Goal: Task Accomplishment & Management: Complete application form

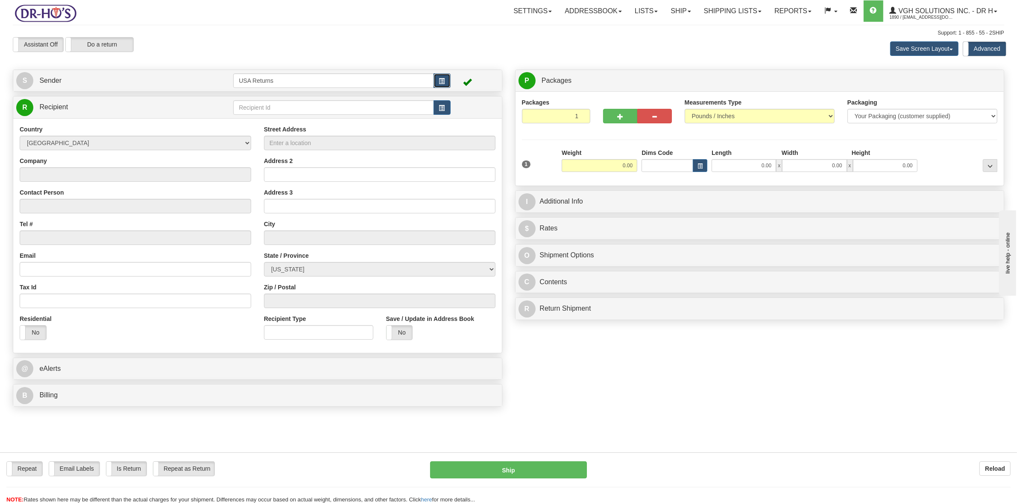
click at [443, 79] on span "button" at bounding box center [442, 82] width 6 height 6
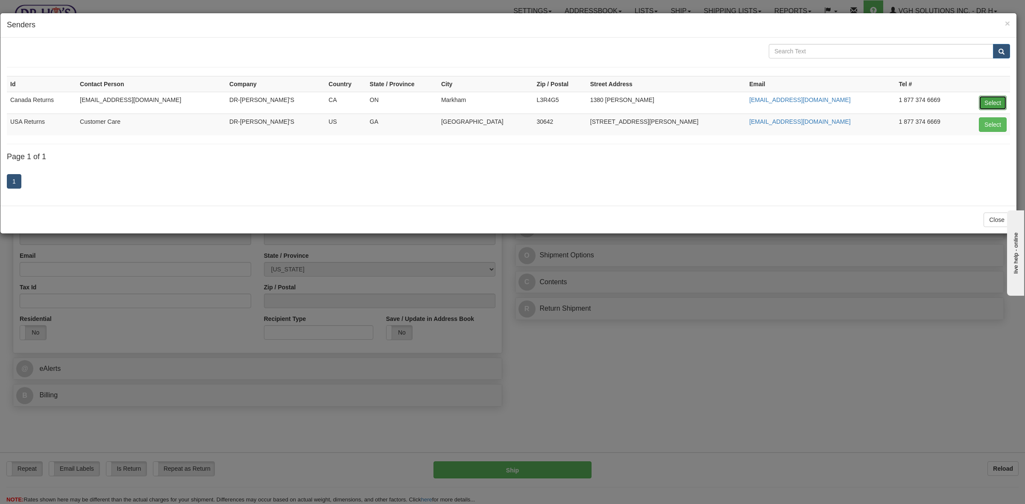
click at [990, 103] on button "Select" at bounding box center [993, 103] width 28 height 15
type input "Canada Returns"
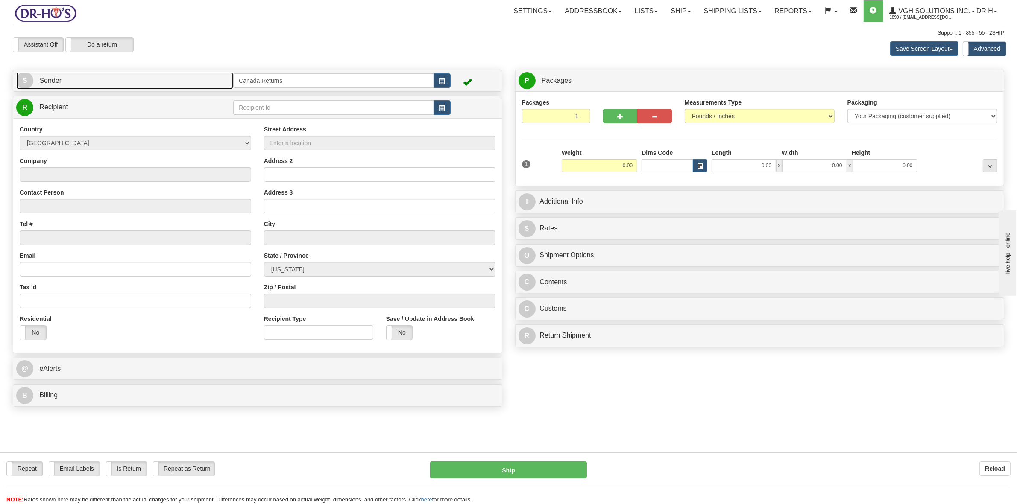
click at [58, 78] on span "Sender" at bounding box center [50, 80] width 22 height 7
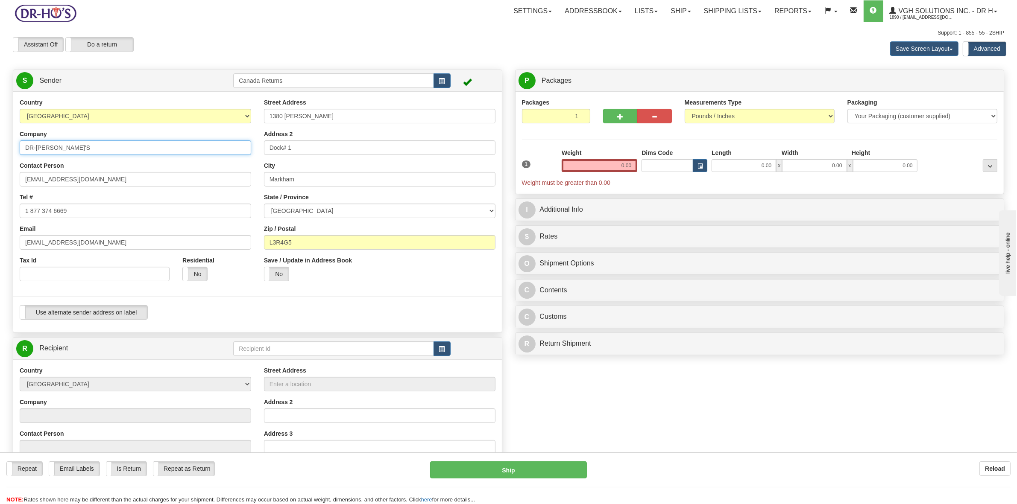
drag, startPoint x: 50, startPoint y: 146, endPoint x: 12, endPoint y: 146, distance: 38.4
click at [13, 146] on div "Country [GEOGRAPHIC_DATA] [GEOGRAPHIC_DATA] [GEOGRAPHIC_DATA] [GEOGRAPHIC_DATA]…" at bounding box center [257, 212] width 489 height 228
drag, startPoint x: 94, startPoint y: 179, endPoint x: 0, endPoint y: 182, distance: 93.6
click at [0, 182] on div "Toggle navigation Settings Shipping Preferences Fields Preferences New" at bounding box center [508, 348] width 1017 height 696
drag, startPoint x: 80, startPoint y: 211, endPoint x: 0, endPoint y: 214, distance: 80.4
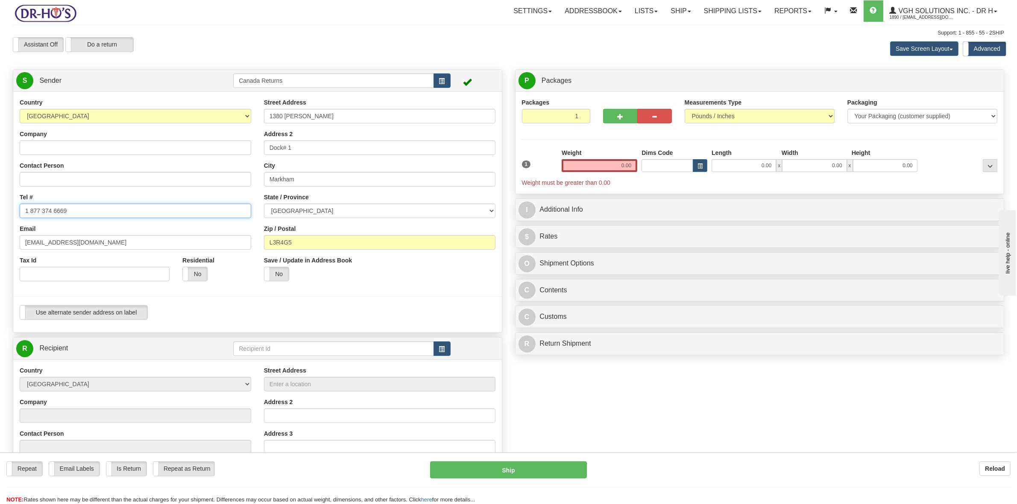
click at [1, 214] on div "Toggle navigation Settings Shipping Preferences Fields Preferences New" at bounding box center [508, 348] width 1017 height 696
drag, startPoint x: 71, startPoint y: 242, endPoint x: 0, endPoint y: 242, distance: 70.9
click at [0, 242] on div "Toggle navigation Settings Shipping Preferences Fields Preferences New" at bounding box center [508, 348] width 1017 height 696
click at [46, 144] on input "Company" at bounding box center [136, 148] width 232 height 15
paste input "[PERSON_NAME]"
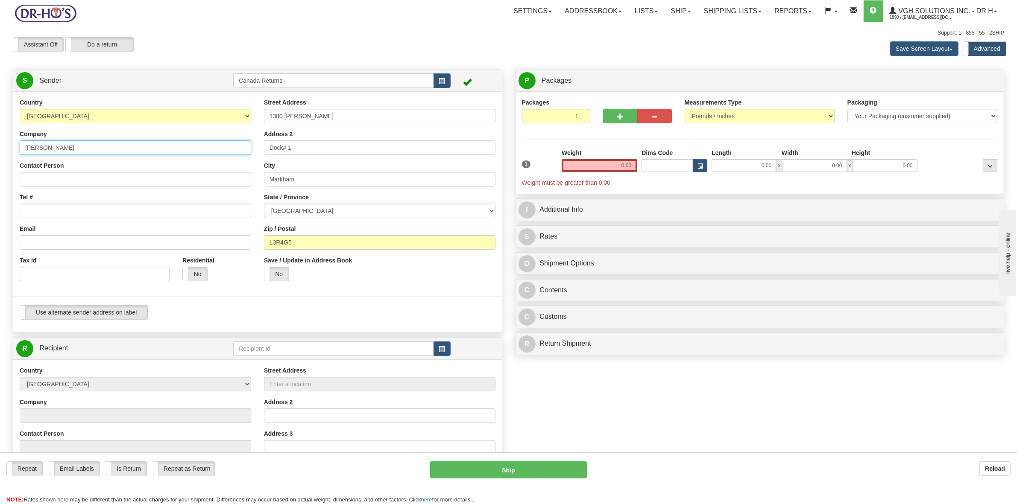
type input "[PERSON_NAME]"
click at [41, 175] on input "Contact Person" at bounding box center [136, 179] width 232 height 15
paste input "[PERSON_NAME]"
type input "[PERSON_NAME]"
drag, startPoint x: 42, startPoint y: 210, endPoint x: 63, endPoint y: 197, distance: 24.5
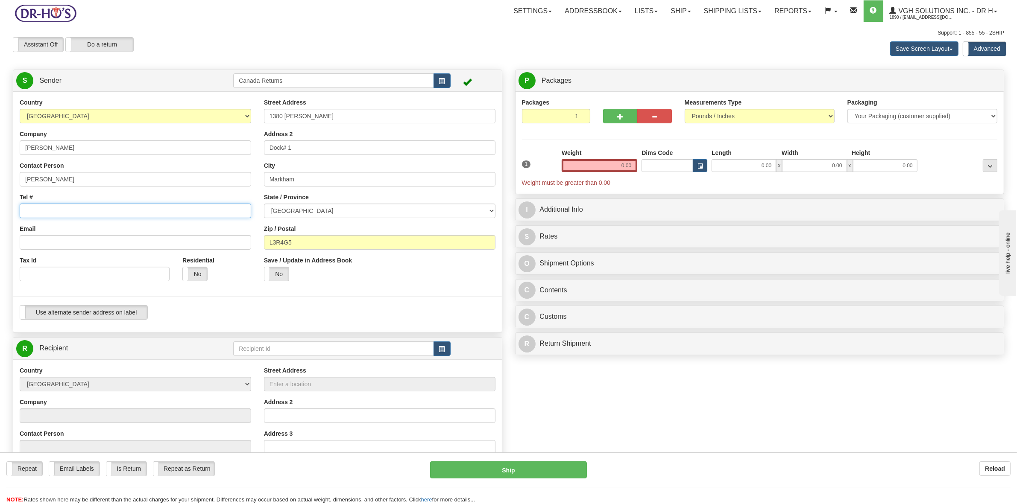
click at [42, 210] on input "Tel #" at bounding box center [136, 211] width 232 height 15
paste input "5142976667"
type input "5142976667"
click at [47, 243] on input "Email" at bounding box center [136, 242] width 232 height 15
paste input "[EMAIL_ADDRESS][DOMAIN_NAME]"
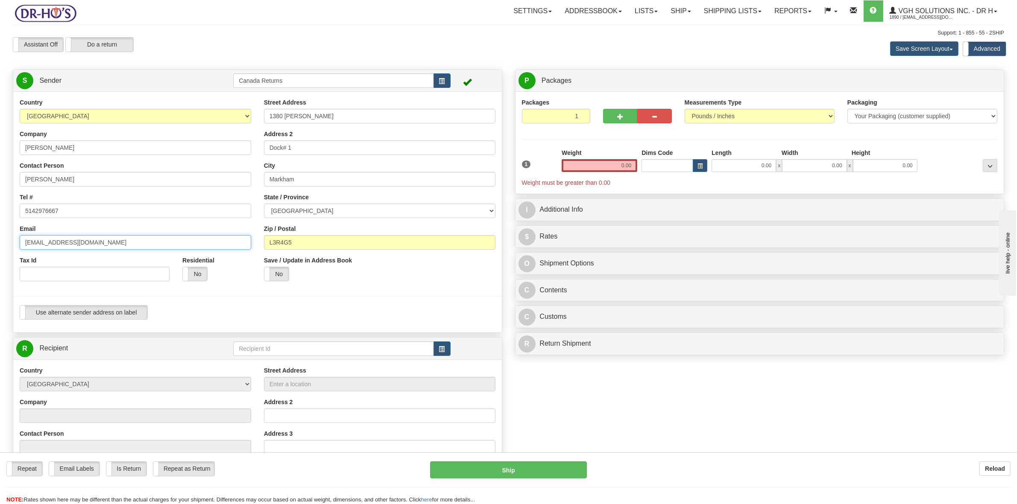
type input "[EMAIL_ADDRESS][DOMAIN_NAME]"
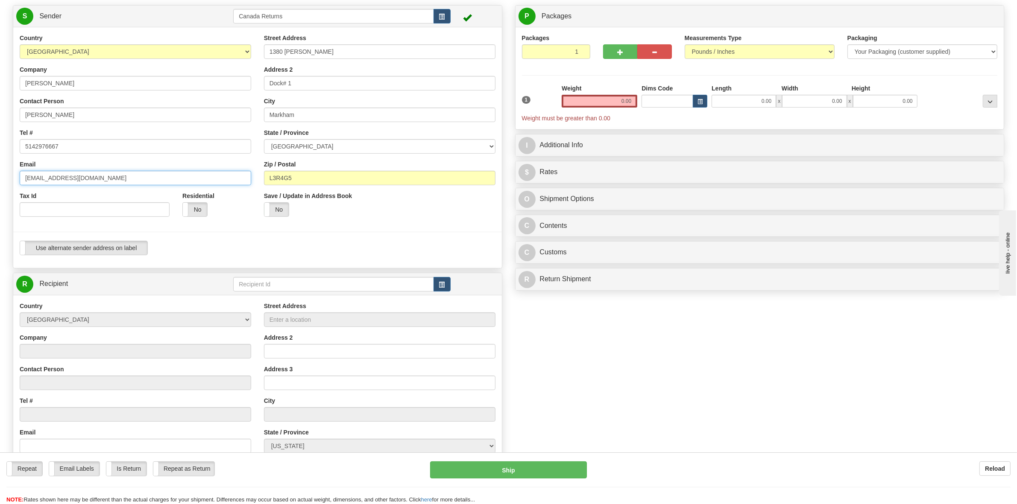
scroll to position [53, 0]
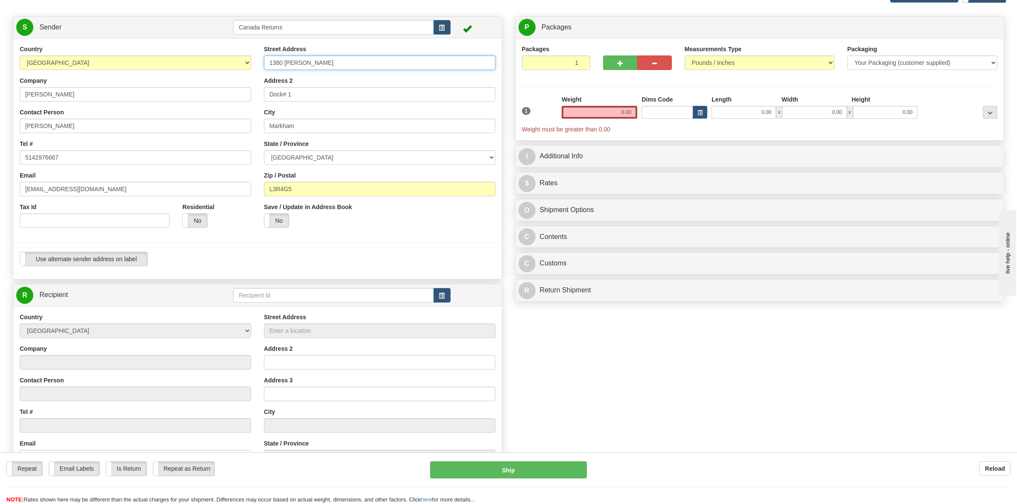
drag, startPoint x: 321, startPoint y: 62, endPoint x: 250, endPoint y: 63, distance: 70.9
click at [250, 63] on div "Country [GEOGRAPHIC_DATA] [GEOGRAPHIC_DATA] [GEOGRAPHIC_DATA] [GEOGRAPHIC_DATA]…" at bounding box center [257, 159] width 489 height 228
drag, startPoint x: 310, startPoint y: 95, endPoint x: 253, endPoint y: 105, distance: 57.3
click at [242, 95] on div "Country [GEOGRAPHIC_DATA] [GEOGRAPHIC_DATA] [GEOGRAPHIC_DATA] [GEOGRAPHIC_DATA]…" at bounding box center [257, 159] width 489 height 228
type input "Ma"
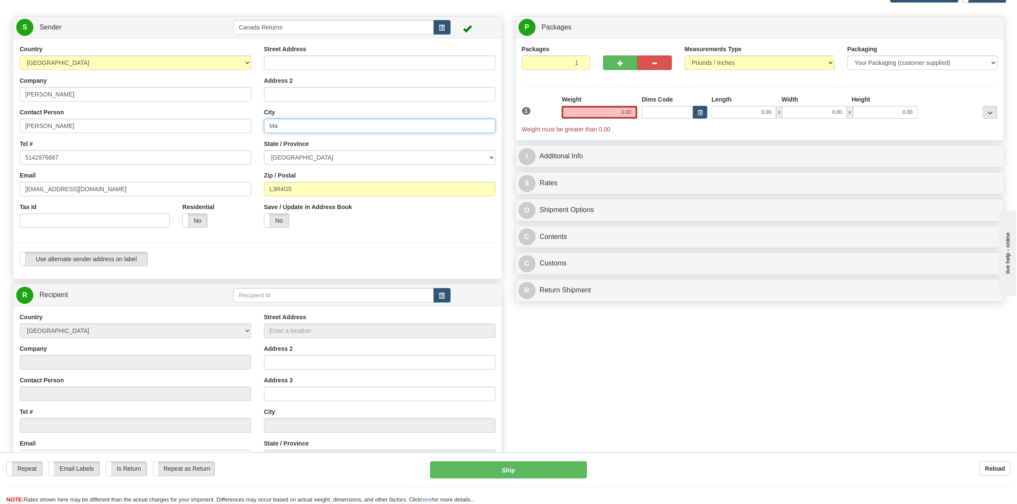
drag, startPoint x: 294, startPoint y: 128, endPoint x: 240, endPoint y: 133, distance: 54.1
click at [243, 133] on div "Country [GEOGRAPHIC_DATA] [GEOGRAPHIC_DATA] [GEOGRAPHIC_DATA] [GEOGRAPHIC_DATA]…" at bounding box center [257, 159] width 489 height 228
drag, startPoint x: 299, startPoint y: 192, endPoint x: 259, endPoint y: 162, distance: 50.1
click at [253, 188] on div "Country [GEOGRAPHIC_DATA] [GEOGRAPHIC_DATA] [GEOGRAPHIC_DATA] [GEOGRAPHIC_DATA]…" at bounding box center [257, 159] width 489 height 228
click at [281, 59] on input "Street Address" at bounding box center [380, 63] width 232 height 15
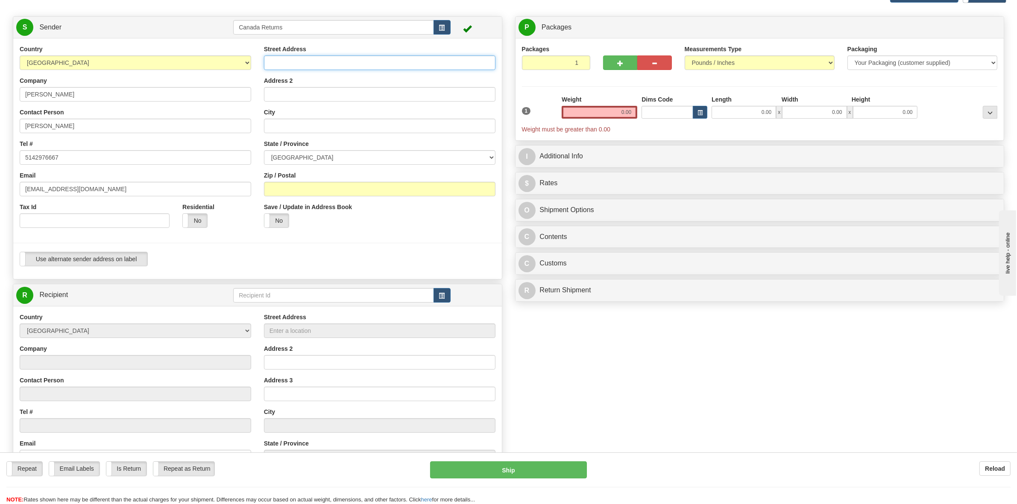
paste input "[STREET_ADDRESS]"
type input "[STREET_ADDRESS]"
drag, startPoint x: 281, startPoint y: 123, endPoint x: 293, endPoint y: 120, distance: 12.0
click at [281, 123] on input "City" at bounding box center [380, 126] width 232 height 15
paste input "[GEOGRAPHIC_DATA][PERSON_NAME]"
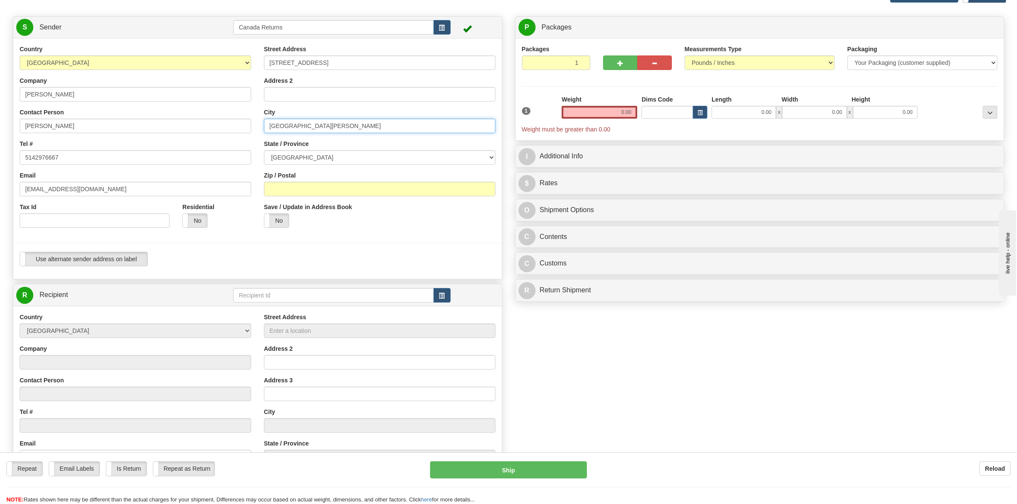
type input "[GEOGRAPHIC_DATA][PERSON_NAME]"
click at [310, 158] on select "[GEOGRAPHIC_DATA] [GEOGRAPHIC_DATA] [GEOGRAPHIC_DATA] [GEOGRAPHIC_DATA] [GEOGRA…" at bounding box center [380, 157] width 232 height 15
select select "QC"
click at [264, 151] on select "[GEOGRAPHIC_DATA] [GEOGRAPHIC_DATA] [GEOGRAPHIC_DATA] [GEOGRAPHIC_DATA] [GEOGRA…" at bounding box center [380, 157] width 232 height 15
drag, startPoint x: 301, startPoint y: 191, endPoint x: 420, endPoint y: 77, distance: 164.6
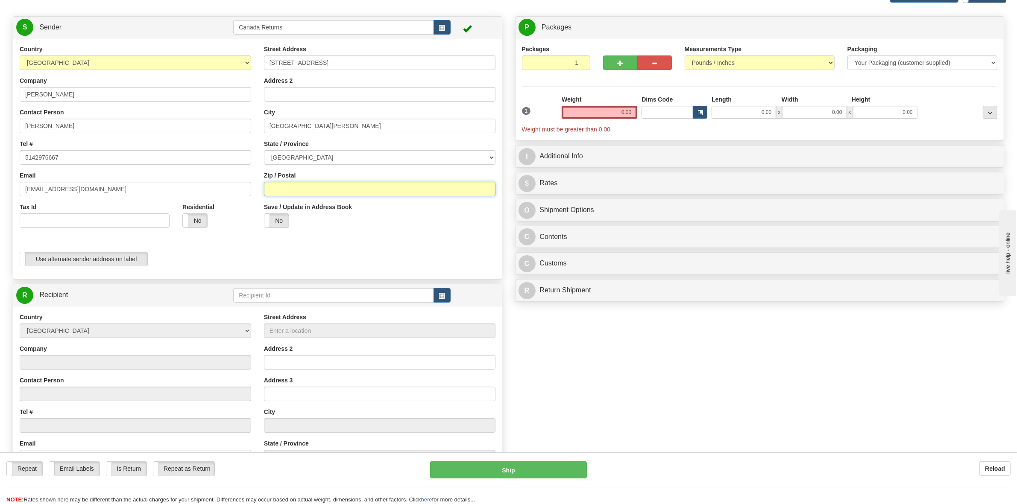
click at [301, 191] on input "Zip / Postal" at bounding box center [380, 189] width 232 height 15
paste input "J2X 1A3"
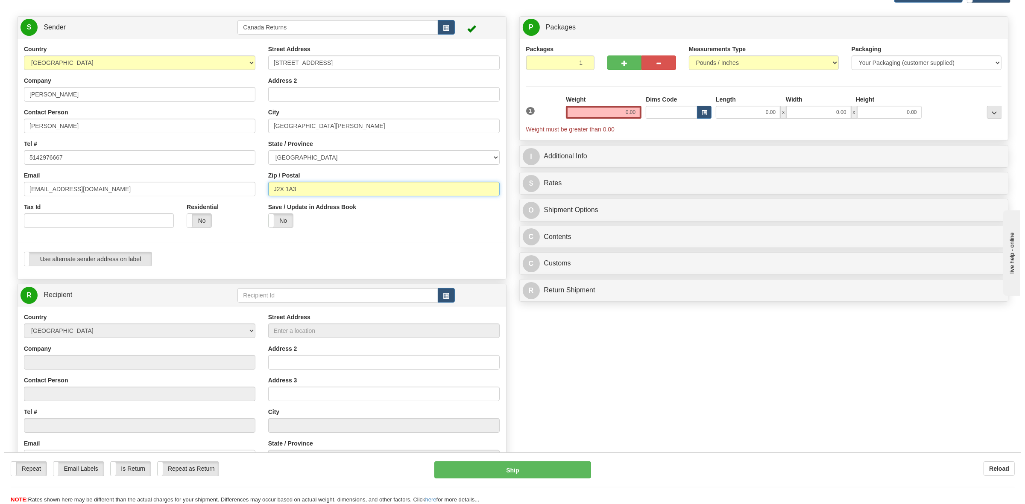
scroll to position [214, 0]
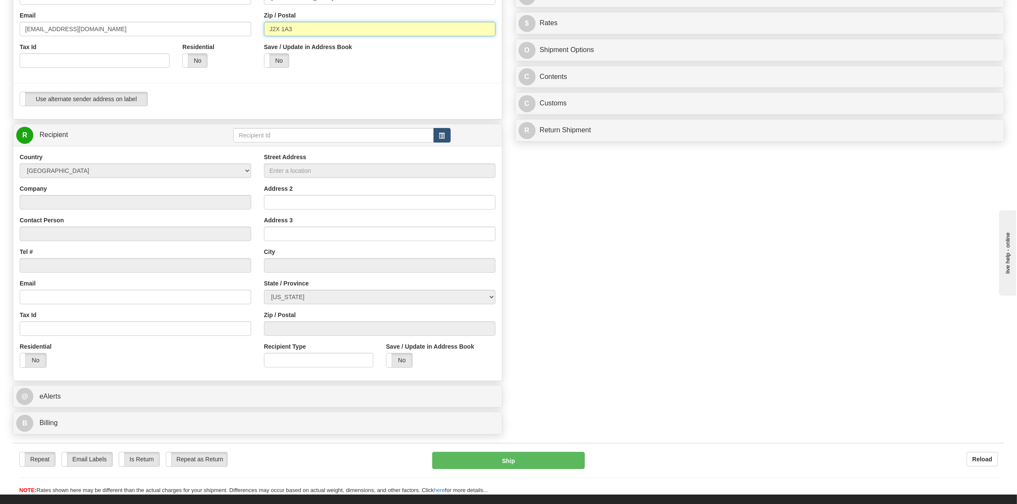
type input "J2X 1A3"
click at [441, 139] on span "button" at bounding box center [442, 136] width 6 height 6
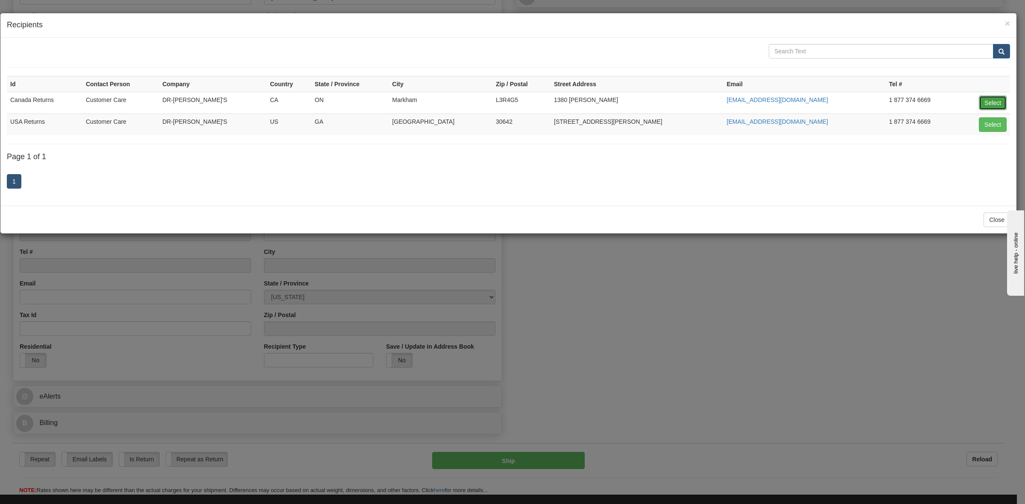
click at [987, 101] on button "Select" at bounding box center [993, 103] width 28 height 15
type input "Canada Returns"
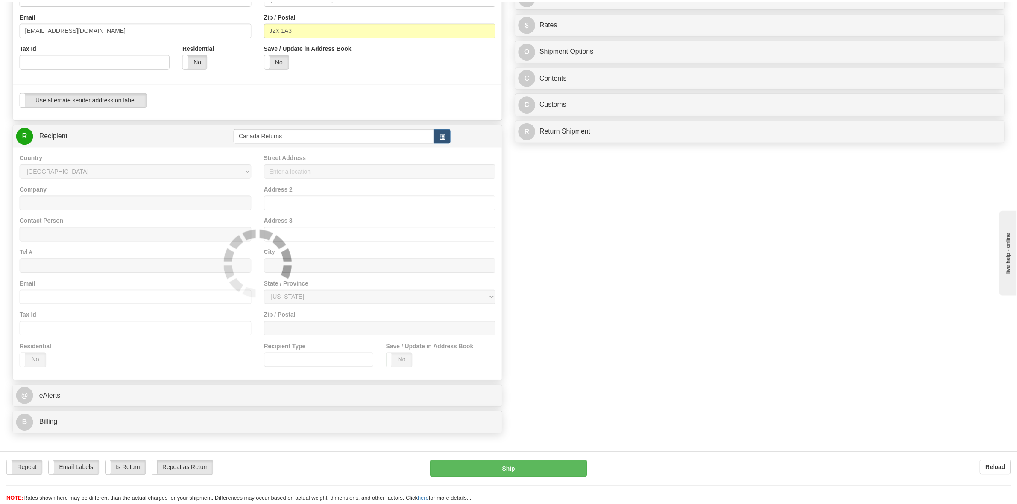
scroll to position [0, 0]
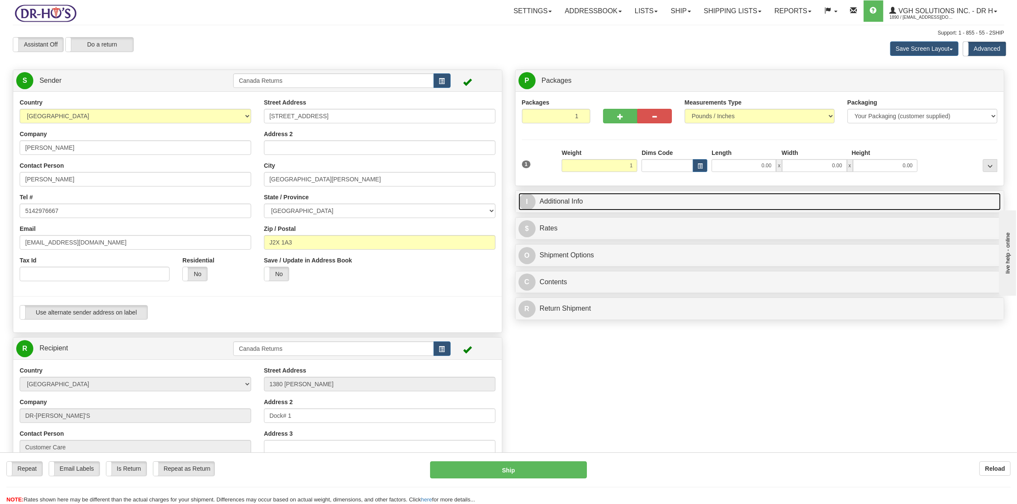
type input "1.00"
click at [564, 211] on link "I Additional Info" at bounding box center [760, 202] width 483 height 18
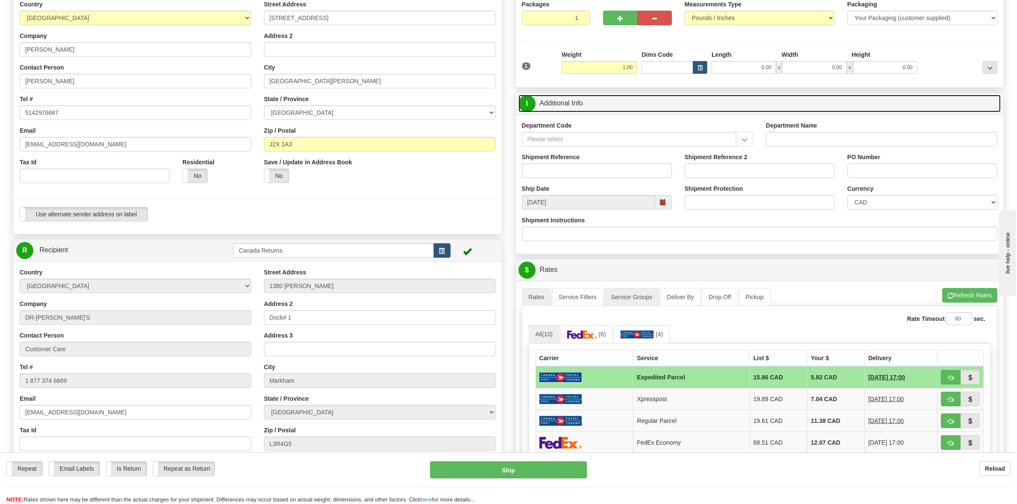
scroll to position [107, 0]
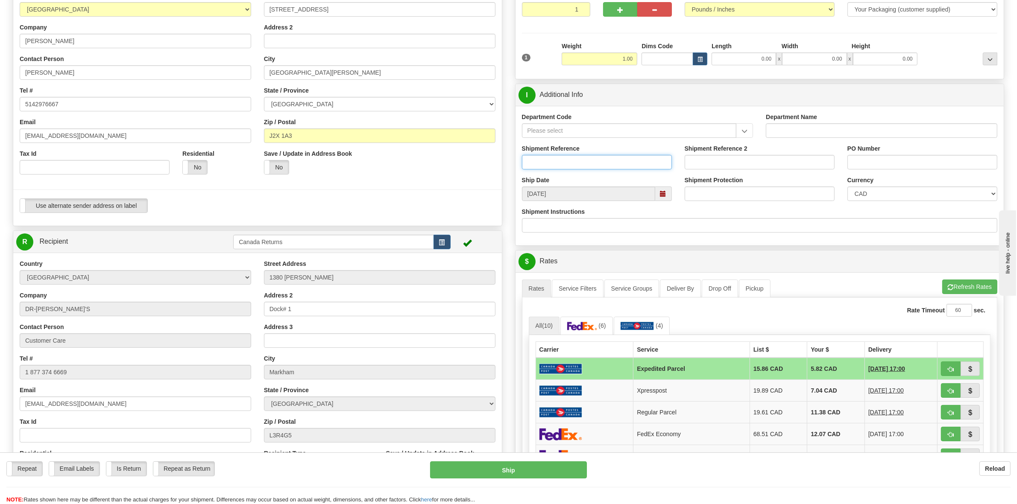
click at [643, 159] on input "Shipment Reference" at bounding box center [597, 162] width 150 height 15
paste input "1115836"
click at [663, 193] on span at bounding box center [663, 194] width 6 height 6
type input "1115836"
click at [607, 250] on td "10" at bounding box center [611, 249] width 15 height 13
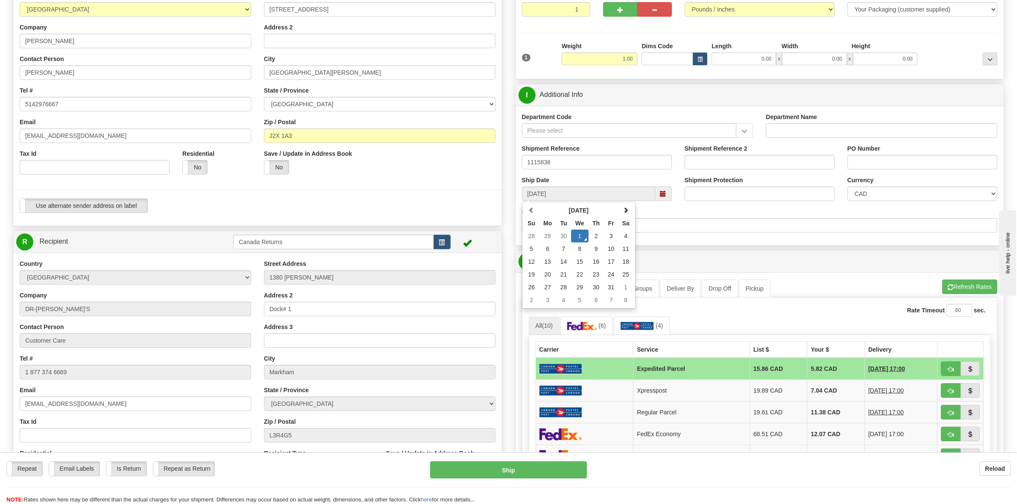
type input "[DATE]"
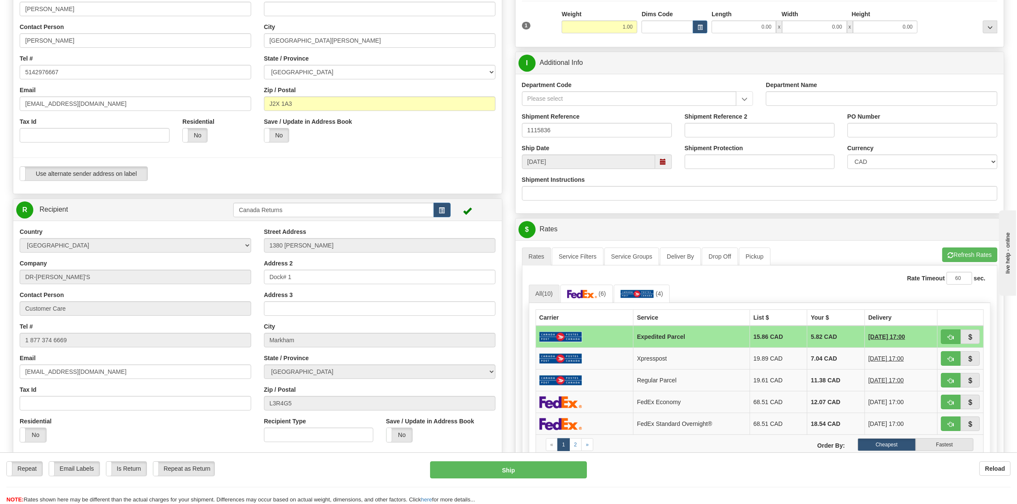
scroll to position [267, 0]
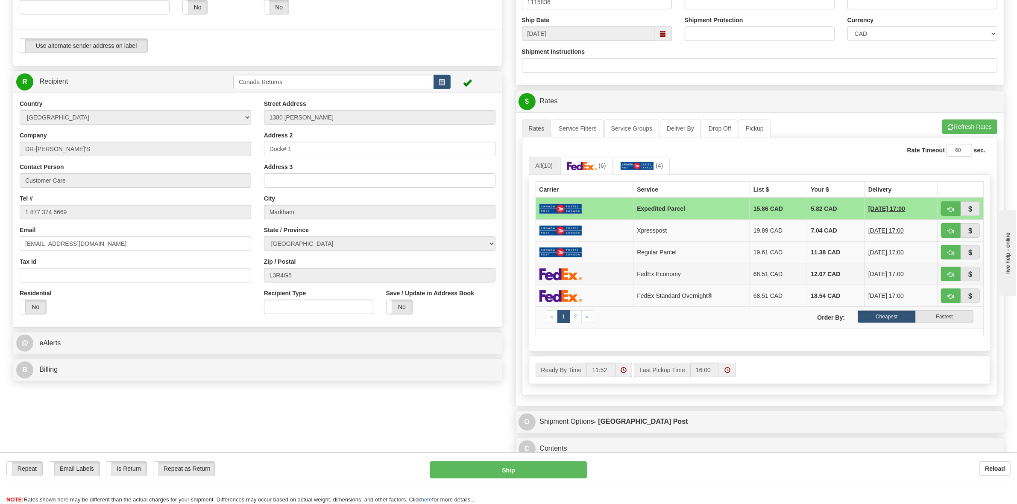
click at [779, 280] on td "68.51 CAD" at bounding box center [779, 275] width 58 height 22
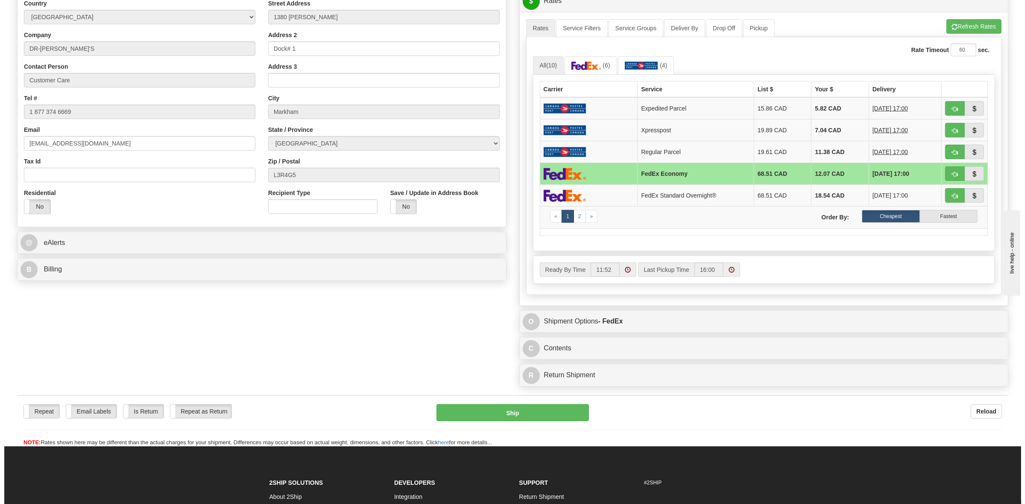
scroll to position [374, 0]
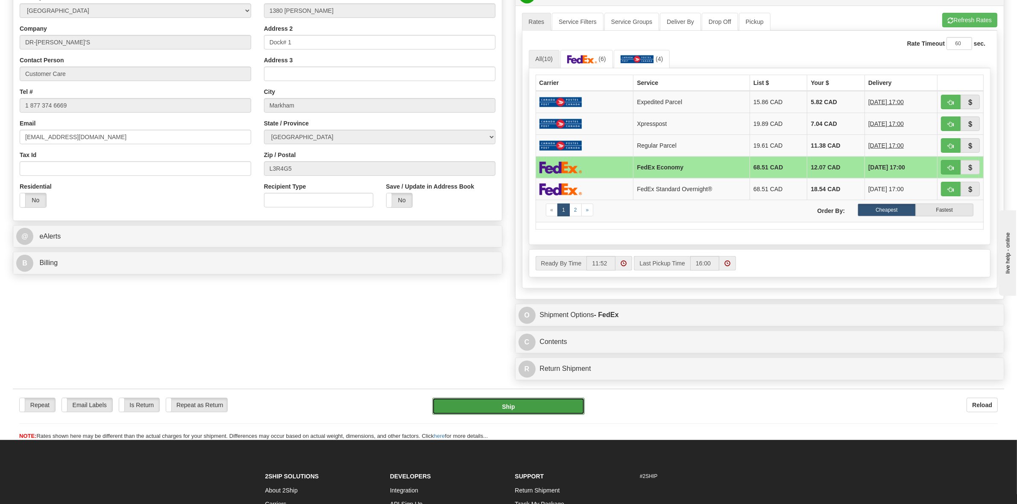
click at [537, 413] on button "Ship" at bounding box center [508, 406] width 152 height 17
type input "20"
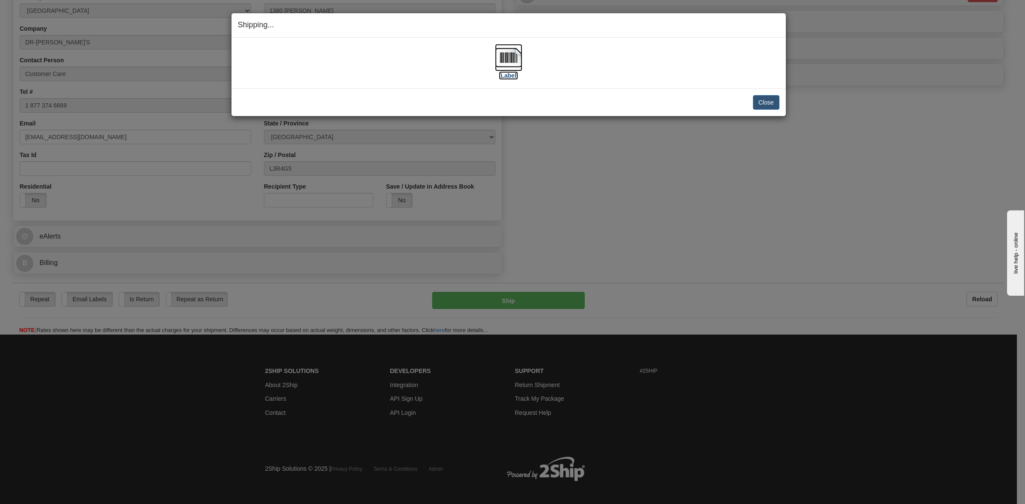
click at [505, 79] on label "[Label]" at bounding box center [509, 75] width 20 height 9
